Goal: Task Accomplishment & Management: Complete application form

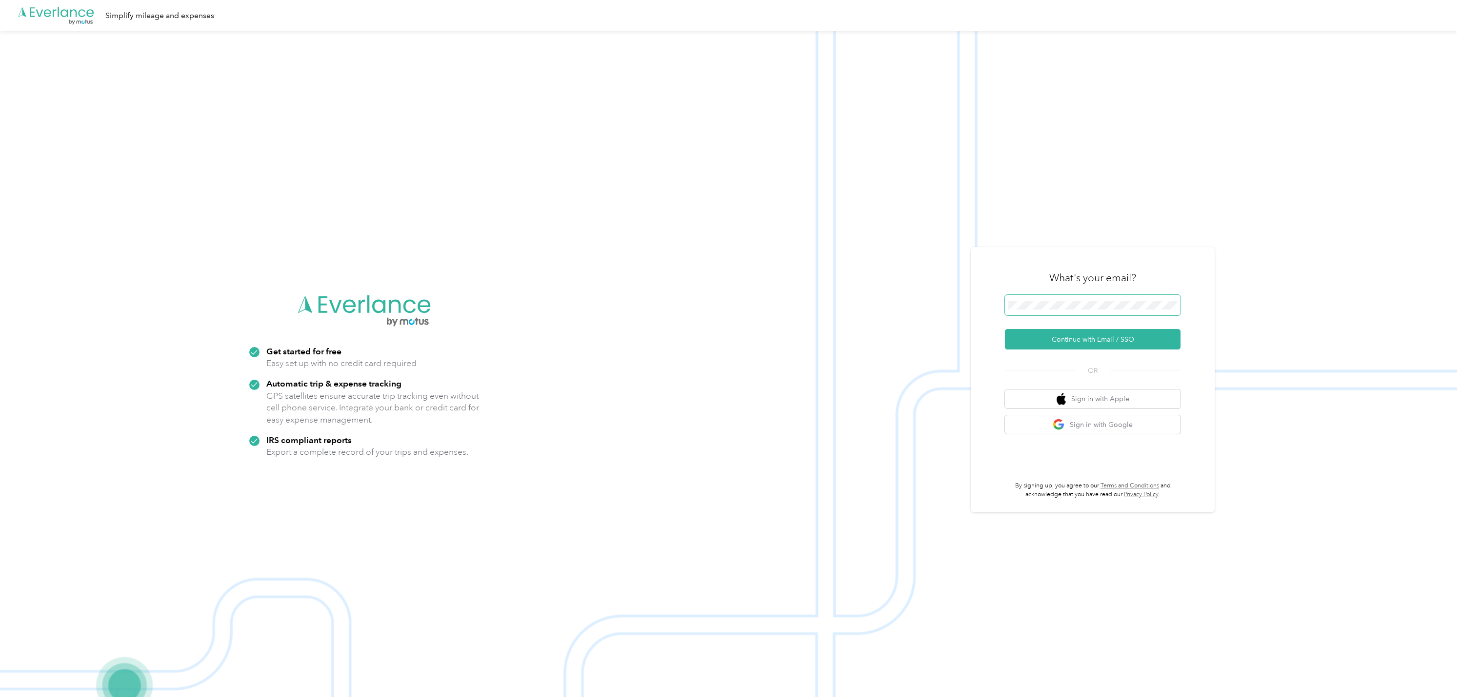
click at [1005, 329] on button "Continue with Email / SSO" at bounding box center [1093, 339] width 176 height 20
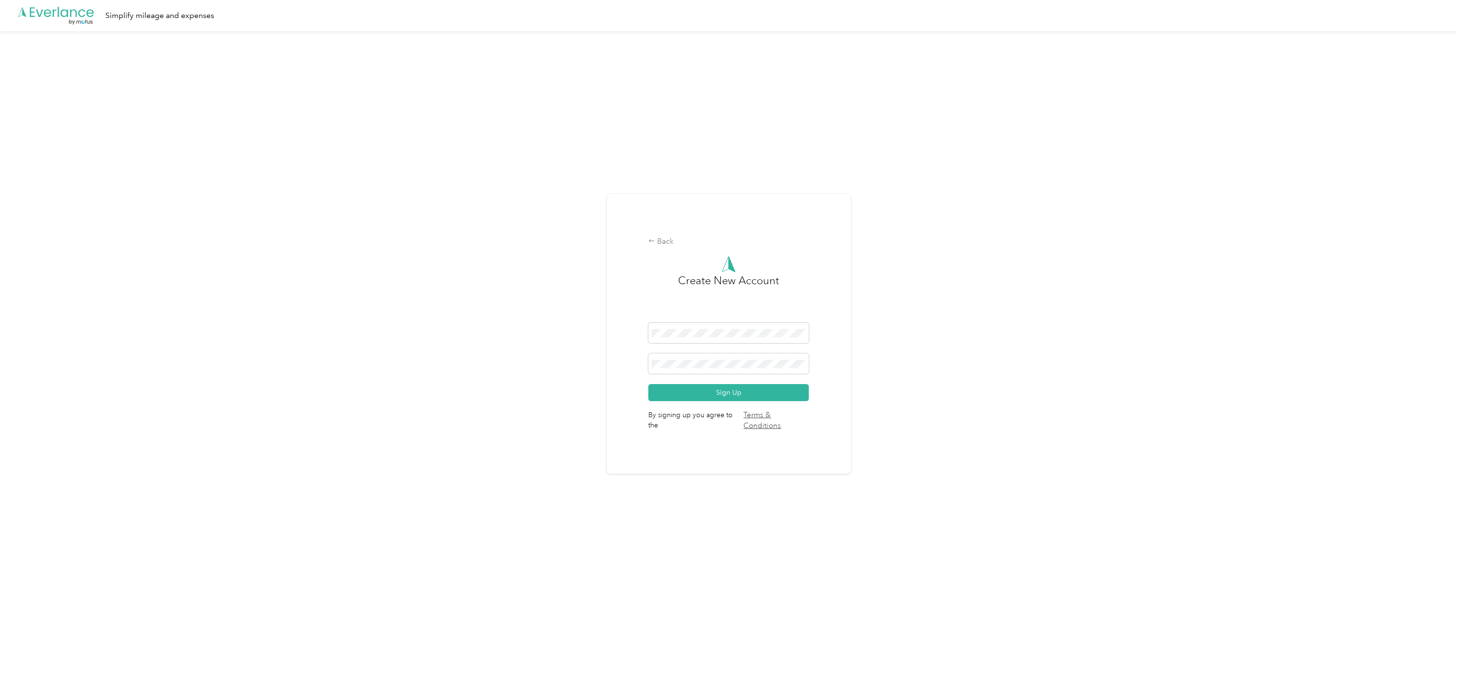
click at [517, 400] on div "Back Create New Account Sign Up By signing up you agree to the Terms & Conditio…" at bounding box center [728, 338] width 1457 height 614
click at [570, 359] on div "Back Create New Account Sign Up By signing up you agree to the Terms & Conditio…" at bounding box center [728, 338] width 1457 height 614
click at [699, 395] on button "Sign Up" at bounding box center [728, 392] width 160 height 17
